Goal: Obtain resource: Download file/media

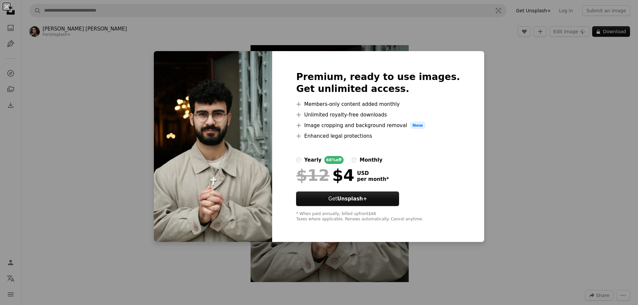
drag, startPoint x: 585, startPoint y: 190, endPoint x: 571, endPoint y: 184, distance: 14.9
click at [582, 188] on div "An X shape Premium, ready to use images. Get unlimited access. A plus sign Memb…" at bounding box center [319, 152] width 638 height 305
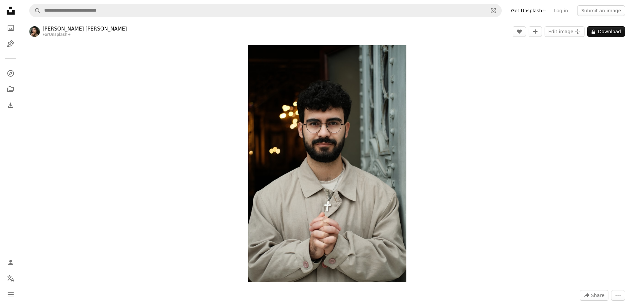
drag, startPoint x: 319, startPoint y: 168, endPoint x: 445, endPoint y: 192, distance: 128.6
click at [445, 192] on div "Zoom in" at bounding box center [327, 164] width 612 height 244
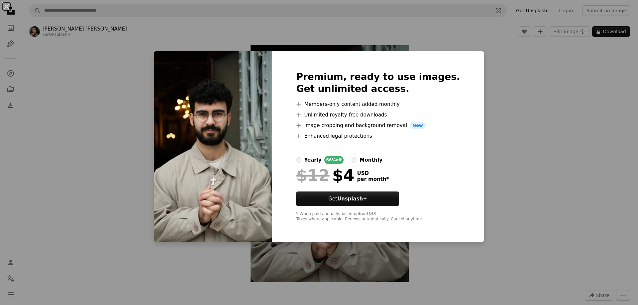
click at [363, 158] on label "monthly" at bounding box center [367, 160] width 31 height 8
click at [312, 138] on li "A plus sign Enhanced legal protections" at bounding box center [378, 136] width 164 height 8
click at [300, 134] on div "Premium, ready to use images. Get unlimited access. A plus sign Members-only co…" at bounding box center [378, 146] width 212 height 191
click at [306, 132] on div "Premium, ready to use images. Get unlimited access. A plus sign Members-only co…" at bounding box center [378, 146] width 212 height 191
drag, startPoint x: 309, startPoint y: 129, endPoint x: 312, endPoint y: 120, distance: 8.9
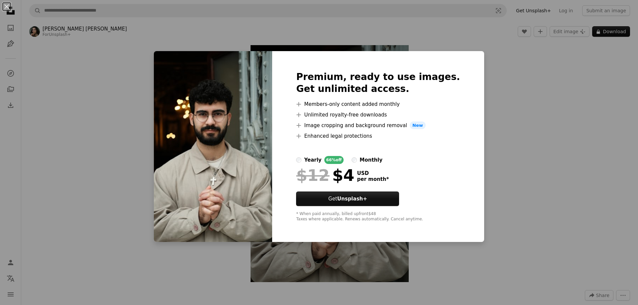
click at [310, 124] on li "A plus sign Image cropping and background removal New" at bounding box center [378, 126] width 164 height 8
drag, startPoint x: 313, startPoint y: 117, endPoint x: 313, endPoint y: 106, distance: 11.6
click at [313, 117] on li "A plus sign Unlimited royalty-free downloads" at bounding box center [378, 115] width 164 height 8
drag, startPoint x: 313, startPoint y: 102, endPoint x: 314, endPoint y: 96, distance: 6.0
click at [314, 100] on li "A plus sign Members-only content added monthly" at bounding box center [378, 104] width 164 height 8
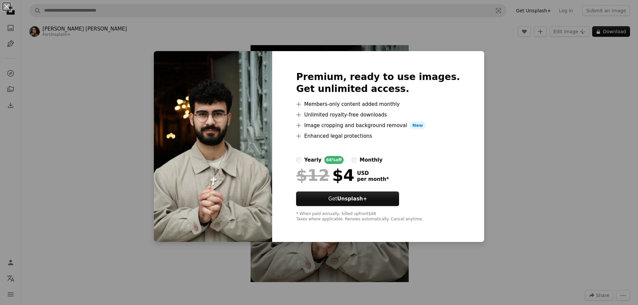
click at [314, 94] on div "Premium, ready to use images. Get unlimited access. A plus sign Members-only co…" at bounding box center [378, 146] width 212 height 191
drag, startPoint x: 332, startPoint y: 138, endPoint x: 368, endPoint y: 159, distance: 42.5
click at [337, 150] on div "Premium, ready to use images. Get unlimited access. A plus sign Members-only co…" at bounding box center [378, 146] width 212 height 191
drag, startPoint x: 475, startPoint y: 168, endPoint x: 475, endPoint y: 161, distance: 7.0
click at [475, 167] on div "An X shape Premium, ready to use images. Get unlimited access. A plus sign Memb…" at bounding box center [319, 152] width 638 height 305
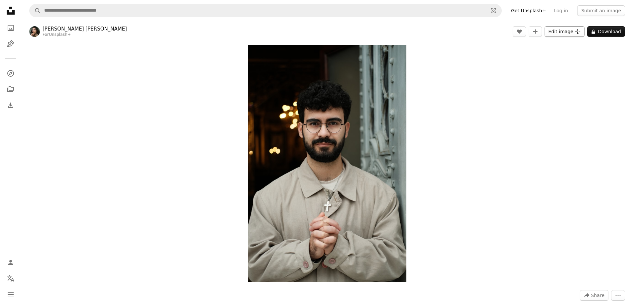
click at [573, 34] on button "Edit image Plus sign for Unsplash+" at bounding box center [565, 31] width 40 height 11
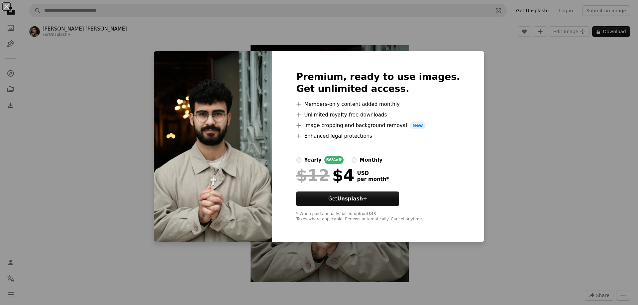
drag, startPoint x: 552, startPoint y: 88, endPoint x: 552, endPoint y: 84, distance: 3.3
click at [552, 87] on div "An X shape Premium, ready to use images. Get unlimited access. A plus sign Memb…" at bounding box center [319, 152] width 638 height 305
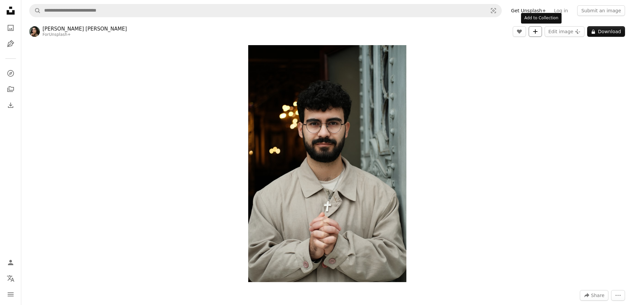
click at [535, 32] on button "A plus sign" at bounding box center [535, 31] width 13 height 11
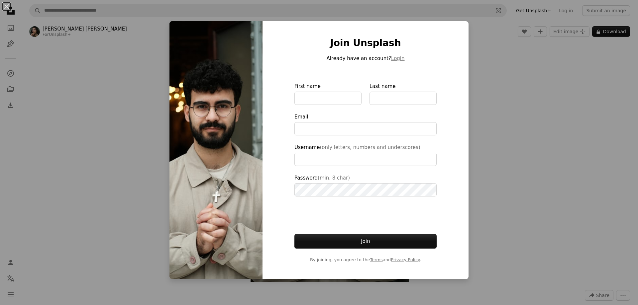
click at [525, 84] on div "An X shape Join Unsplash Already have an account? Login First name Last name Em…" at bounding box center [319, 152] width 638 height 305
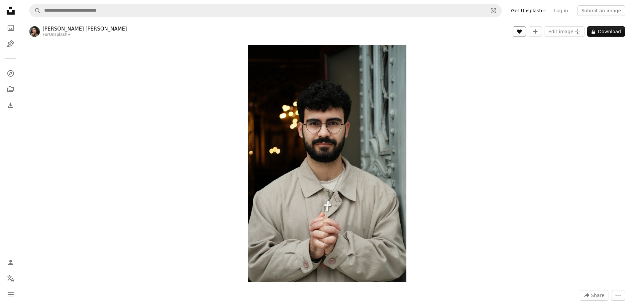
click at [526, 31] on button "A heart" at bounding box center [519, 31] width 13 height 11
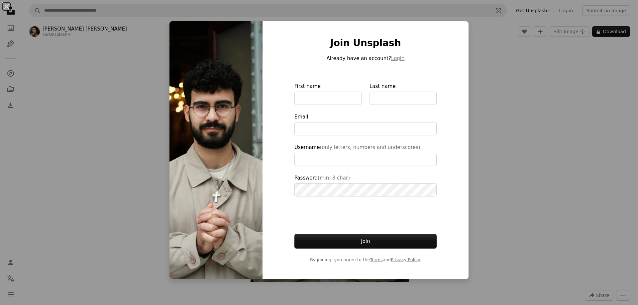
click at [518, 70] on div "An X shape Join Unsplash Already have an account? Login First name Last name Em…" at bounding box center [319, 152] width 638 height 305
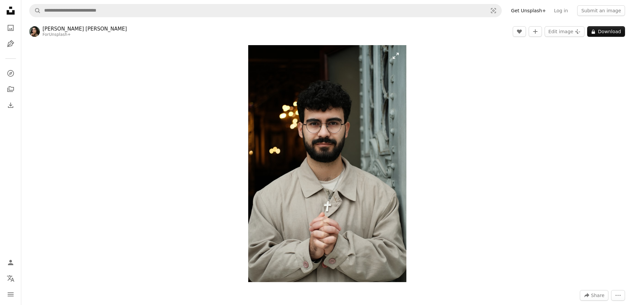
click at [403, 124] on img "Zoom in on this image" at bounding box center [327, 163] width 158 height 237
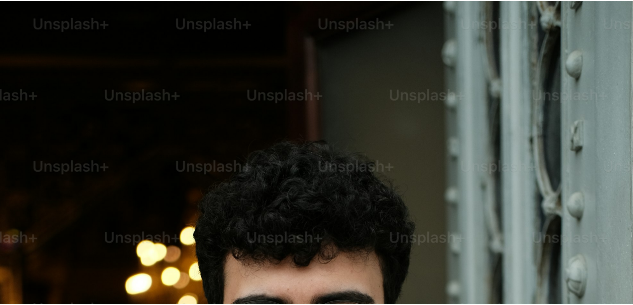
scroll to position [319, 0]
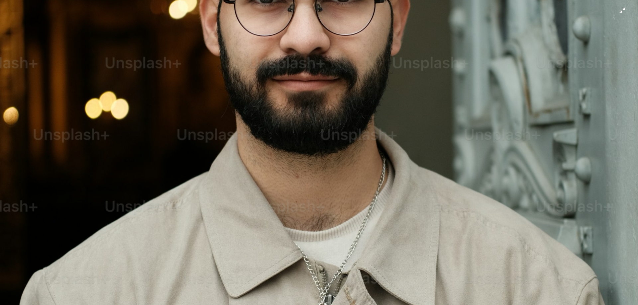
click at [620, 8] on img "Zoom out on this image" at bounding box center [319, 160] width 639 height 958
